Goal: Find specific page/section: Find specific page/section

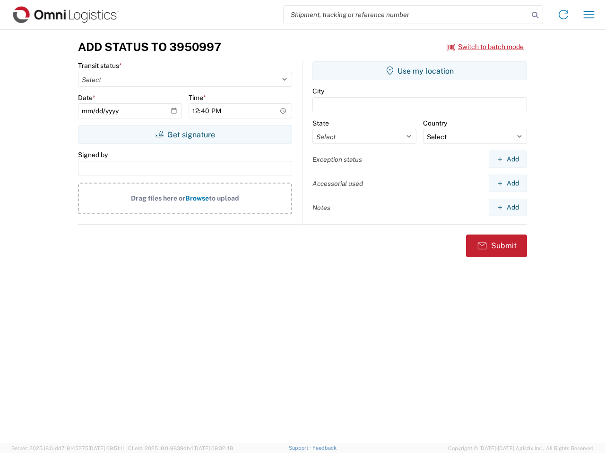
click at [406, 15] on input "search" at bounding box center [405, 15] width 245 height 18
click at [535, 15] on icon at bounding box center [534, 15] width 13 height 13
click at [563, 15] on icon at bounding box center [562, 14] width 15 height 15
click at [589, 15] on icon "button" at bounding box center [588, 14] width 11 height 7
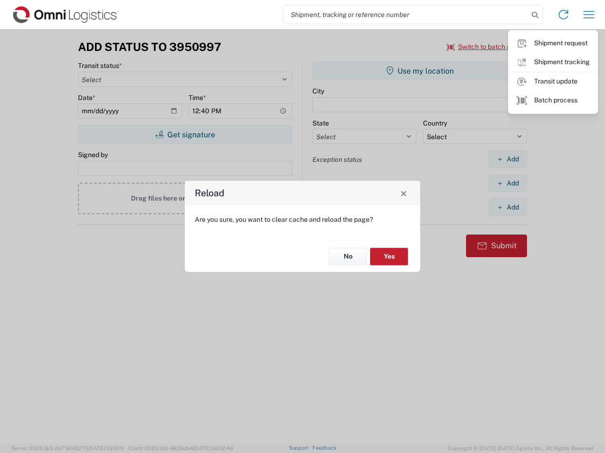
click at [485, 47] on div "Reload Are you sure, you want to clear cache and reload the page? No Yes" at bounding box center [302, 226] width 605 height 453
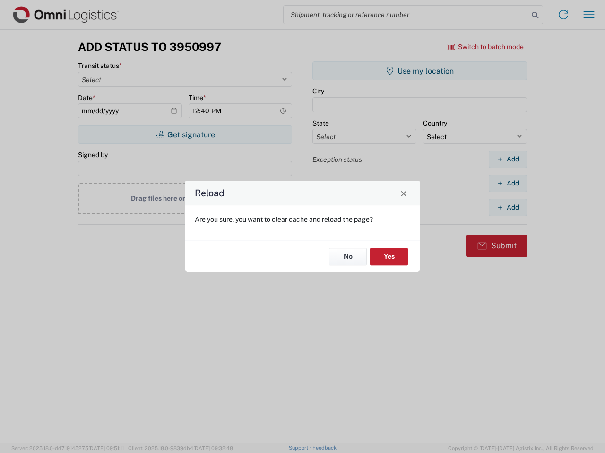
click at [185, 135] on div "Reload Are you sure, you want to clear cache and reload the page? No Yes" at bounding box center [302, 226] width 605 height 453
click at [419, 71] on div "Reload Are you sure, you want to clear cache and reload the page? No Yes" at bounding box center [302, 226] width 605 height 453
click at [507, 159] on div "Reload Are you sure, you want to clear cache and reload the page? No Yes" at bounding box center [302, 226] width 605 height 453
click at [507, 183] on div "Reload Are you sure, you want to clear cache and reload the page? No Yes" at bounding box center [302, 226] width 605 height 453
click at [507, 207] on div "Reload Are you sure, you want to clear cache and reload the page? No Yes" at bounding box center [302, 226] width 605 height 453
